Goal: Use online tool/utility: Utilize a website feature to perform a specific function

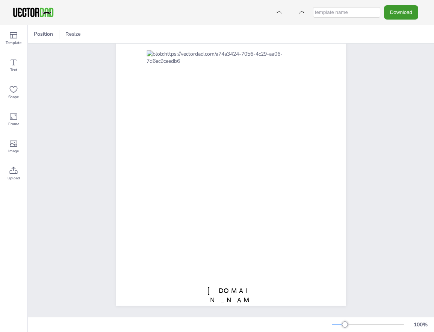
scroll to position [52, 0]
click at [15, 144] on icon at bounding box center [13, 143] width 9 height 9
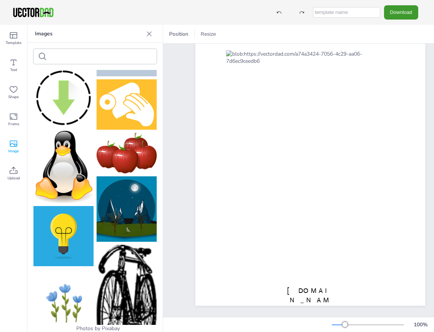
scroll to position [2319, 0]
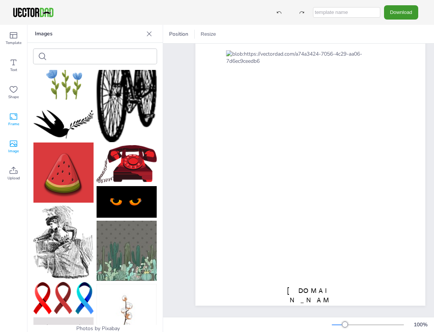
click at [17, 120] on icon at bounding box center [13, 116] width 9 height 9
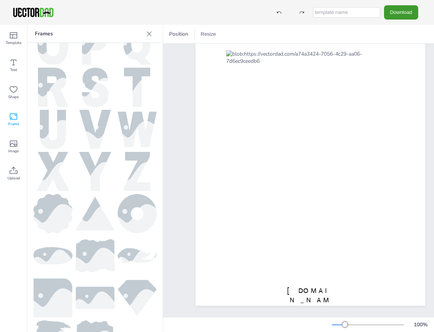
scroll to position [283, 0]
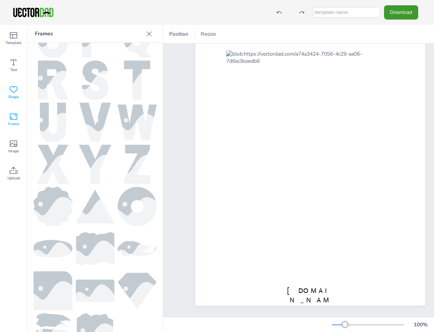
click at [15, 91] on icon at bounding box center [13, 89] width 9 height 9
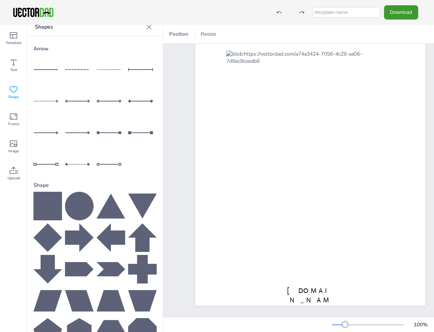
scroll to position [0, 0]
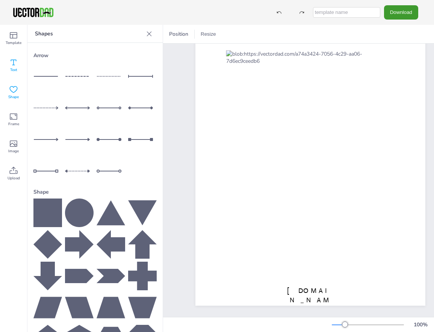
click at [14, 58] on div "Text" at bounding box center [13, 65] width 27 height 27
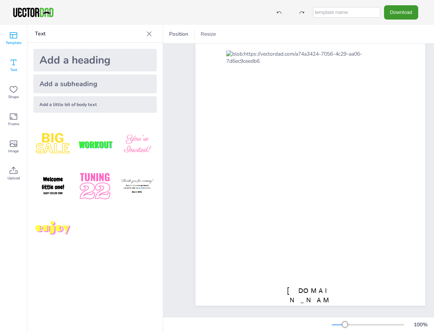
click at [15, 36] on icon at bounding box center [13, 35] width 9 height 9
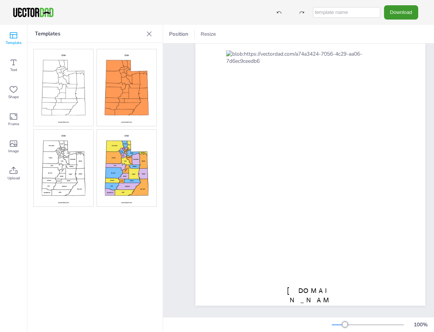
drag, startPoint x: 149, startPoint y: 33, endPoint x: 113, endPoint y: 29, distance: 36.1
click at [113, 29] on div "Templates" at bounding box center [94, 34] width 135 height 18
click at [113, 29] on p "Templates" at bounding box center [89, 34] width 108 height 18
click at [60, 153] on img at bounding box center [63, 168] width 59 height 77
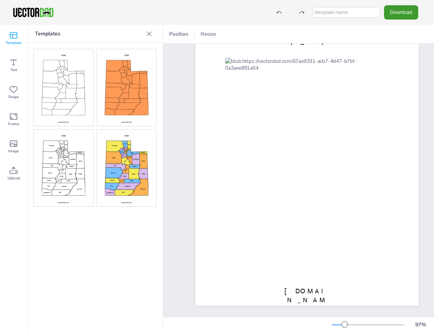
scroll to position [44, 0]
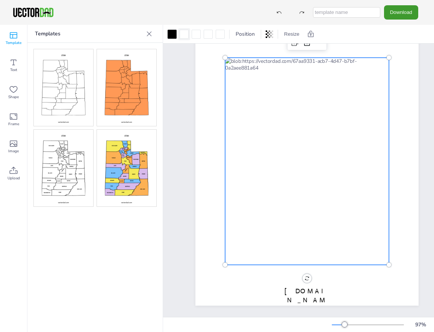
click at [183, 33] on div at bounding box center [184, 34] width 9 height 9
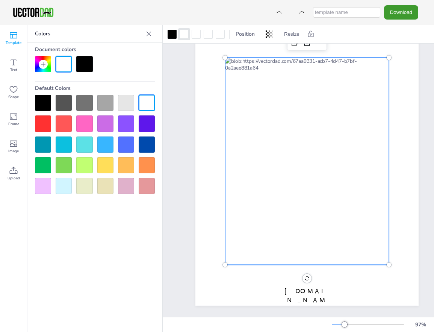
click at [63, 62] on div at bounding box center [64, 64] width 16 height 16
click at [85, 63] on div at bounding box center [84, 64] width 16 height 16
click at [67, 64] on div at bounding box center [64, 64] width 16 height 16
click at [185, 32] on div at bounding box center [184, 34] width 9 height 9
click at [46, 65] on icon at bounding box center [43, 64] width 6 height 6
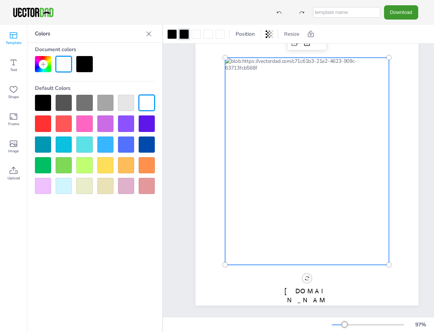
click at [60, 62] on div at bounding box center [64, 64] width 16 height 16
click at [303, 62] on div at bounding box center [307, 161] width 164 height 207
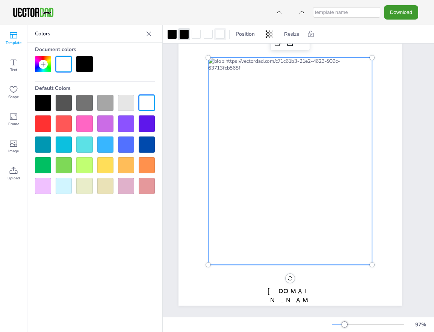
click at [223, 34] on div at bounding box center [220, 34] width 9 height 9
click at [142, 122] on div at bounding box center [147, 123] width 16 height 16
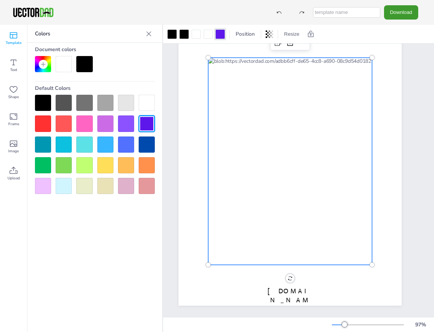
click at [59, 63] on div at bounding box center [64, 64] width 16 height 16
click at [185, 35] on div at bounding box center [184, 34] width 9 height 9
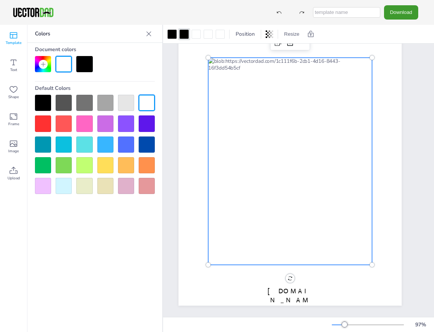
click at [59, 63] on div at bounding box center [64, 64] width 16 height 16
click at [188, 36] on div at bounding box center [184, 34] width 9 height 9
click at [151, 106] on div at bounding box center [147, 103] width 16 height 16
click at [234, 207] on div at bounding box center [290, 161] width 164 height 207
click at [270, 205] on div at bounding box center [290, 161] width 164 height 207
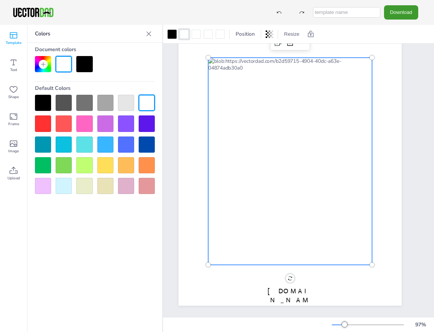
click at [294, 206] on div at bounding box center [290, 161] width 164 height 207
click at [226, 203] on div at bounding box center [290, 161] width 164 height 207
click at [100, 145] on div at bounding box center [105, 145] width 16 height 16
click at [182, 35] on div at bounding box center [184, 34] width 9 height 9
click at [147, 104] on div at bounding box center [147, 103] width 16 height 16
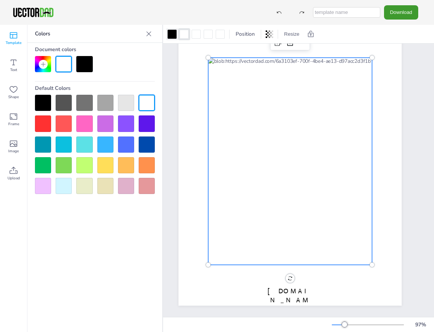
click at [170, 36] on div at bounding box center [172, 34] width 9 height 9
click at [146, 99] on div at bounding box center [147, 103] width 16 height 16
click at [171, 33] on div at bounding box center [172, 34] width 9 height 9
click at [91, 70] on div at bounding box center [84, 64] width 16 height 16
click at [101, 143] on div at bounding box center [105, 145] width 16 height 16
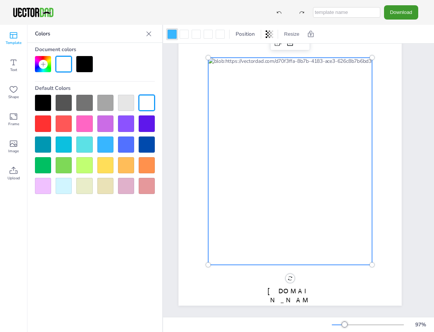
click at [225, 204] on div at bounding box center [290, 161] width 164 height 207
click at [267, 204] on div at bounding box center [290, 161] width 164 height 207
click at [300, 206] on div at bounding box center [290, 161] width 164 height 207
click at [299, 222] on div at bounding box center [290, 161] width 164 height 207
drag, startPoint x: 244, startPoint y: 216, endPoint x: 241, endPoint y: 220, distance: 4.6
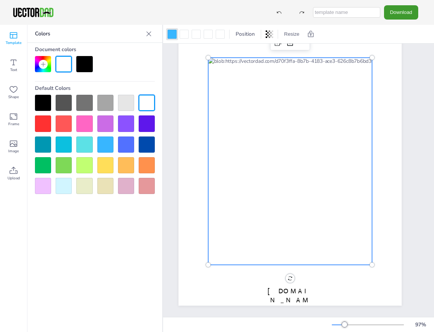
click at [243, 218] on div at bounding box center [290, 161] width 164 height 207
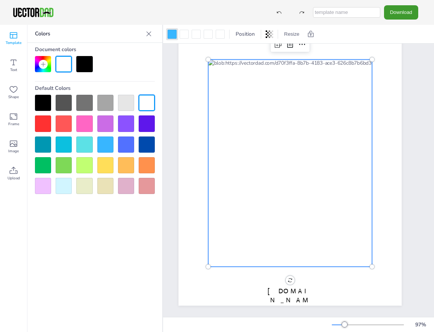
drag, startPoint x: 234, startPoint y: 242, endPoint x: 258, endPoint y: 252, distance: 26.8
click at [238, 245] on div at bounding box center [290, 162] width 164 height 207
click at [261, 249] on div at bounding box center [290, 164] width 164 height 207
click at [169, 34] on div at bounding box center [172, 34] width 9 height 9
click at [45, 99] on div at bounding box center [43, 103] width 16 height 16
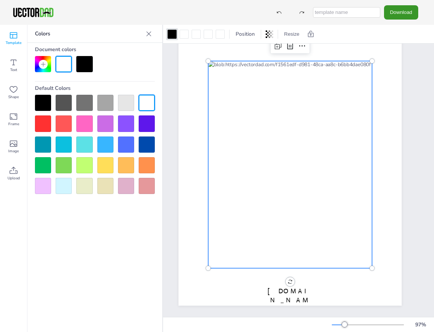
click at [396, 6] on button "Download" at bounding box center [401, 12] width 34 height 14
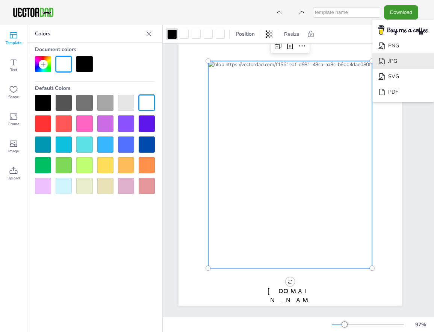
click at [392, 59] on li "JPG" at bounding box center [404, 60] width 62 height 15
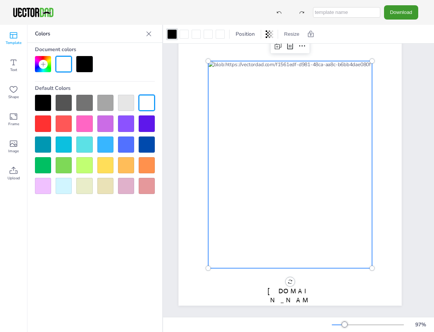
click at [313, 207] on div at bounding box center [290, 164] width 164 height 207
click at [144, 158] on div at bounding box center [147, 165] width 16 height 16
click at [298, 207] on div at bounding box center [290, 164] width 164 height 207
click at [171, 34] on div at bounding box center [172, 34] width 9 height 9
click at [41, 104] on div at bounding box center [43, 103] width 16 height 16
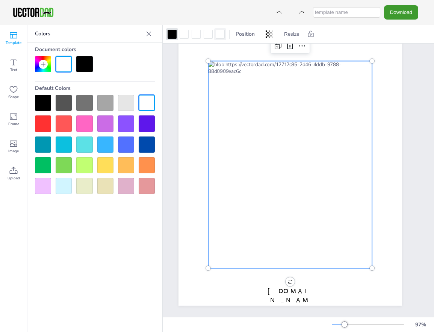
click at [221, 33] on div at bounding box center [220, 34] width 9 height 9
click at [105, 165] on div at bounding box center [105, 165] width 16 height 16
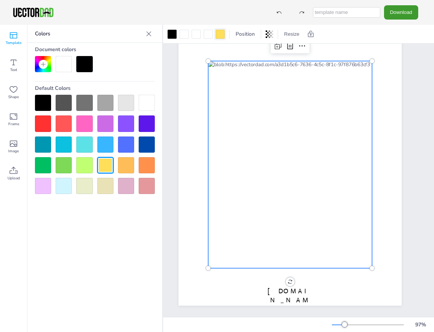
click at [222, 35] on div at bounding box center [220, 34] width 9 height 9
click at [147, 102] on div at bounding box center [147, 103] width 16 height 16
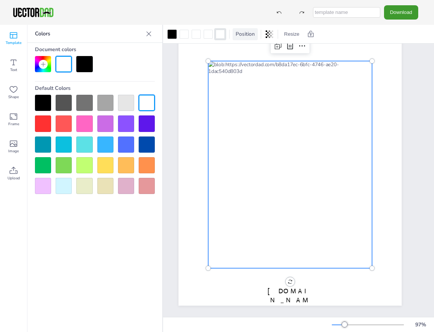
click at [244, 33] on span "Position" at bounding box center [245, 33] width 22 height 7
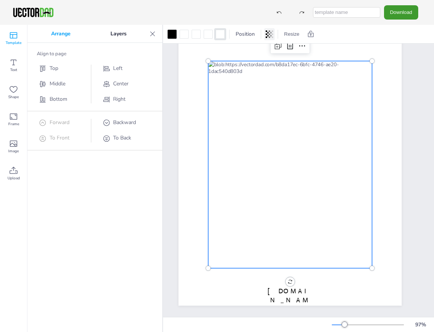
click at [268, 34] on icon at bounding box center [270, 34] width 8 height 8
type input "100"
drag, startPoint x: 268, startPoint y: 63, endPoint x: 273, endPoint y: 71, distance: 9.6
click at [273, 71] on div "Transparency 100" at bounding box center [242, 58] width 64 height 30
click at [120, 35] on p "Layers" at bounding box center [119, 34] width 56 height 18
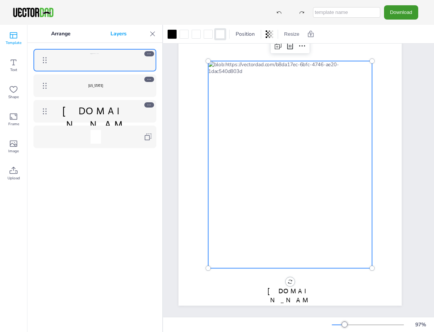
click at [58, 36] on p "Arrange" at bounding box center [60, 34] width 59 height 18
